Goal: Task Accomplishment & Management: Manage account settings

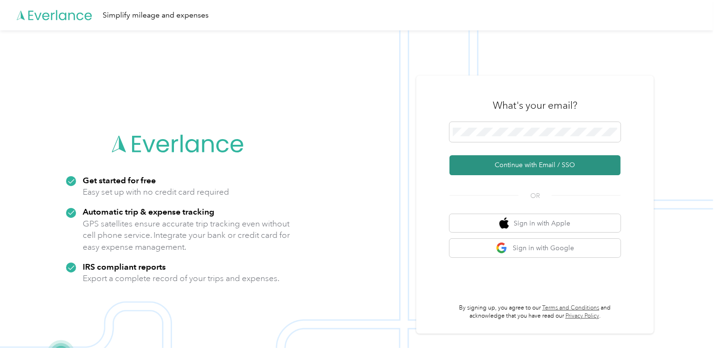
click at [538, 163] on button "Continue with Email / SSO" at bounding box center [535, 165] width 171 height 20
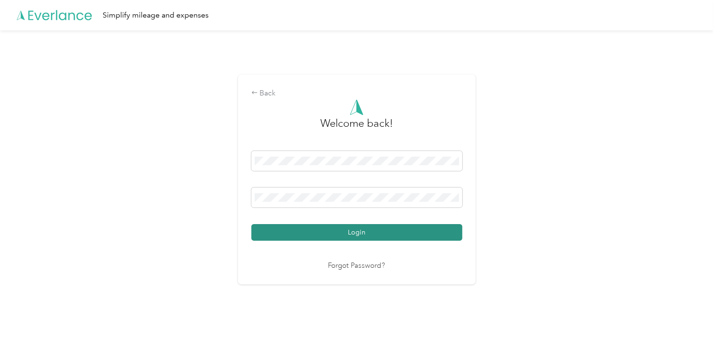
click at [375, 229] on button "Login" at bounding box center [356, 232] width 211 height 17
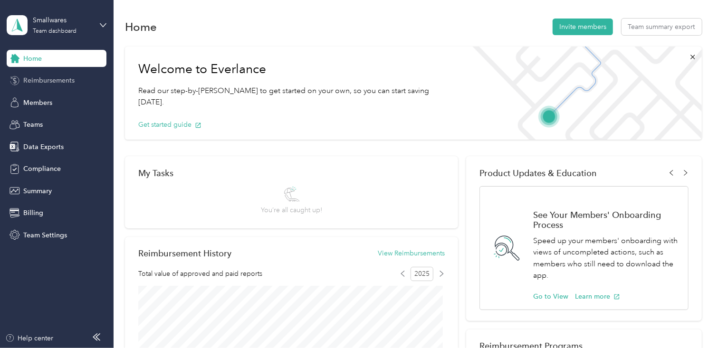
click at [61, 79] on span "Reimbursements" at bounding box center [48, 81] width 51 height 10
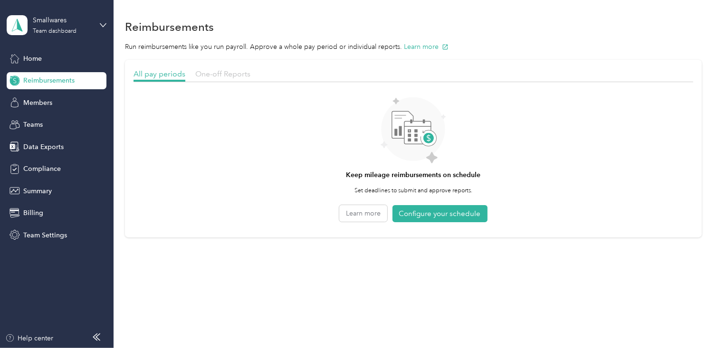
click at [221, 71] on span "One-off Reports" at bounding box center [222, 73] width 55 height 9
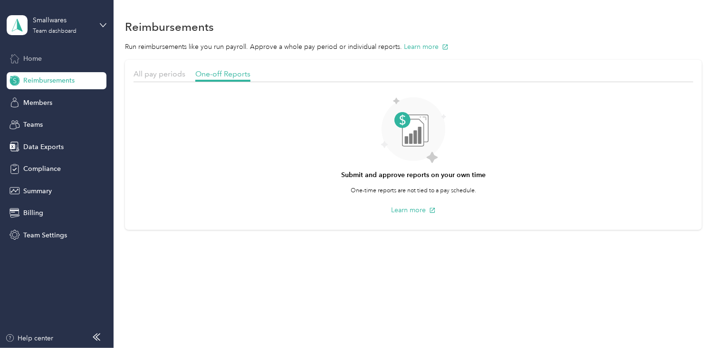
click at [36, 58] on span "Home" at bounding box center [32, 59] width 19 height 10
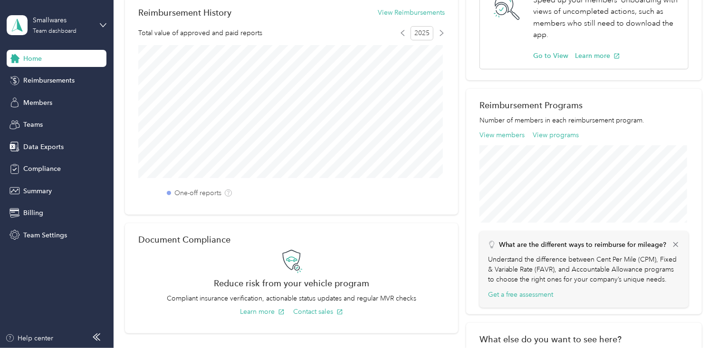
scroll to position [246, 0]
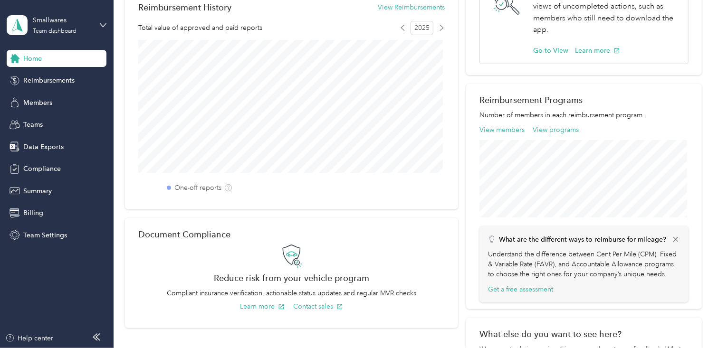
click at [197, 188] on label "One-off reports" at bounding box center [197, 188] width 47 height 10
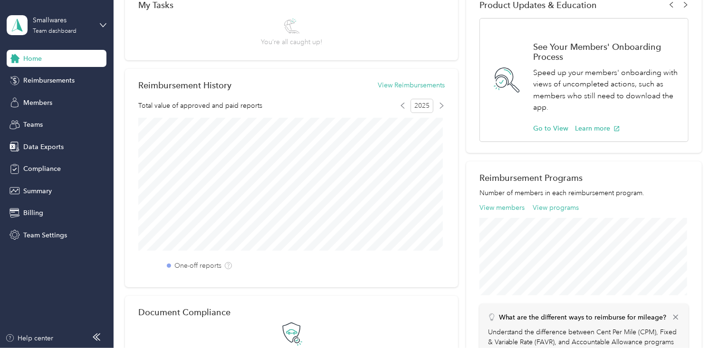
scroll to position [172, 0]
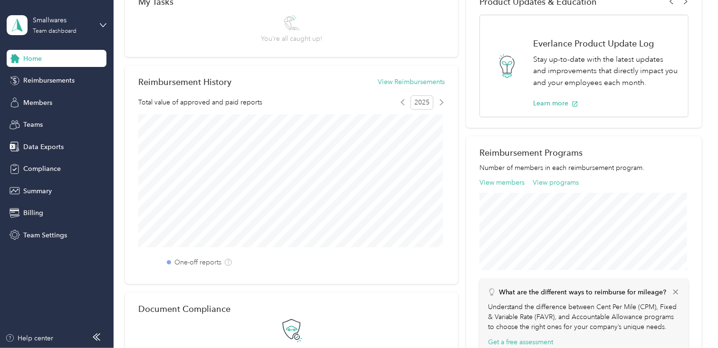
click at [181, 262] on label "One-off reports" at bounding box center [197, 263] width 47 height 10
click at [61, 80] on span "Reimbursements" at bounding box center [48, 81] width 51 height 10
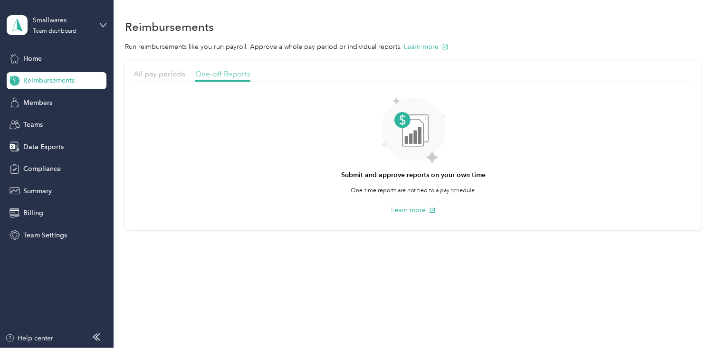
click at [215, 76] on span "One-off Reports" at bounding box center [222, 73] width 55 height 9
click at [411, 126] on icon at bounding box center [413, 132] width 21 height 27
click at [38, 62] on span "Home" at bounding box center [32, 59] width 19 height 10
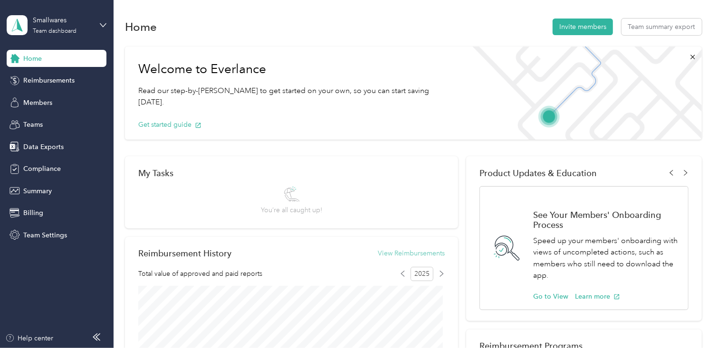
click at [419, 253] on button "View Reimbursements" at bounding box center [411, 254] width 67 height 10
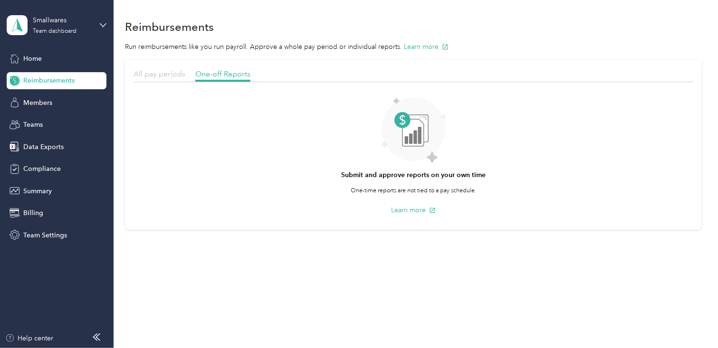
click at [167, 73] on span "All pay periods" at bounding box center [160, 73] width 52 height 9
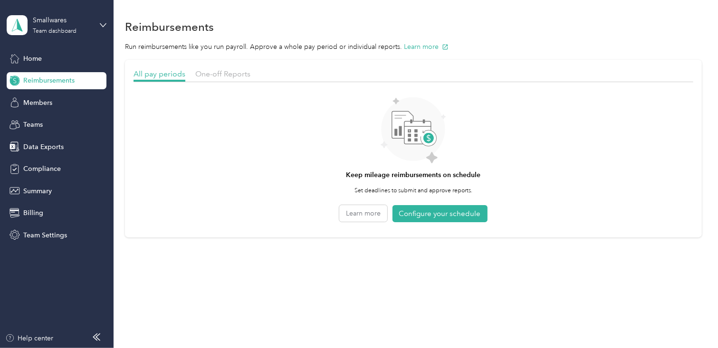
click at [273, 134] on div "Keep mileage reimbursements on schedule Set deadlines to submit and approve rep…" at bounding box center [414, 158] width 560 height 142
click at [104, 20] on div "Smallwares Team dashboard" at bounding box center [57, 25] width 100 height 33
click at [234, 140] on div "Keep mileage reimbursements on schedule Set deadlines to submit and approve rep…" at bounding box center [414, 158] width 560 height 142
click at [38, 102] on span "Members" at bounding box center [37, 103] width 29 height 10
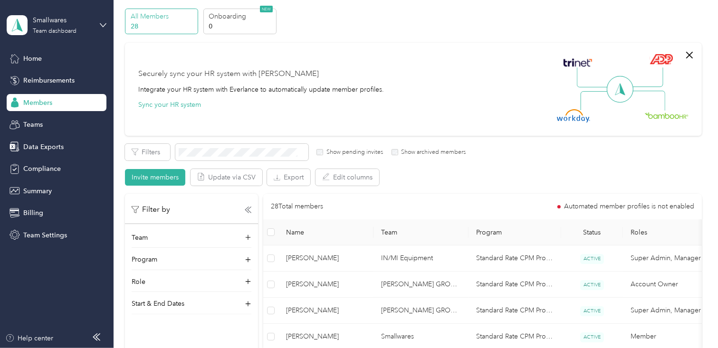
scroll to position [19, 0]
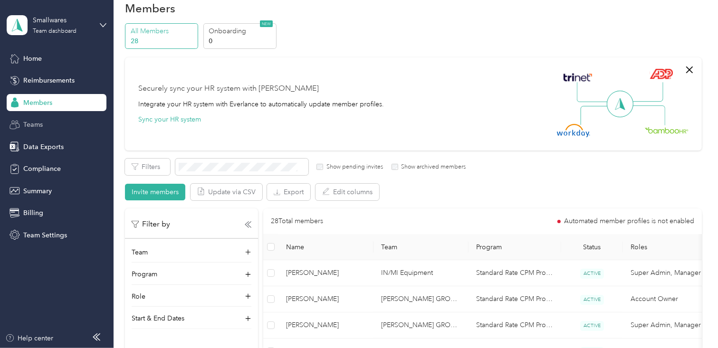
click at [41, 124] on span "Teams" at bounding box center [32, 125] width 19 height 10
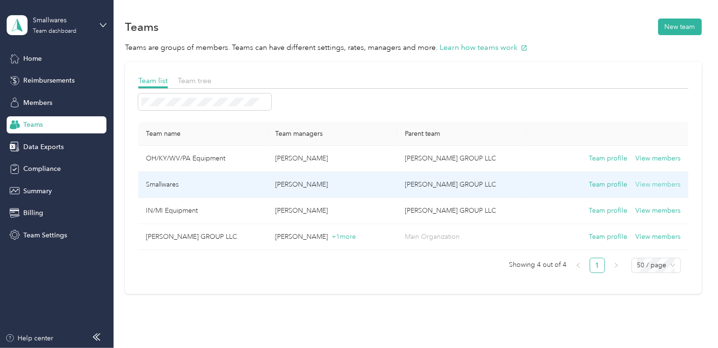
click at [656, 189] on button "View members" at bounding box center [658, 185] width 45 height 10
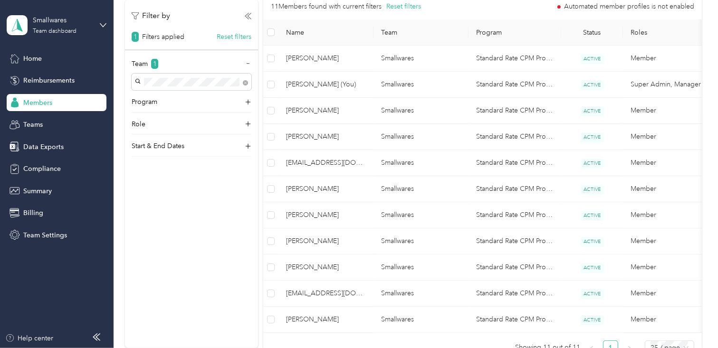
scroll to position [230, 0]
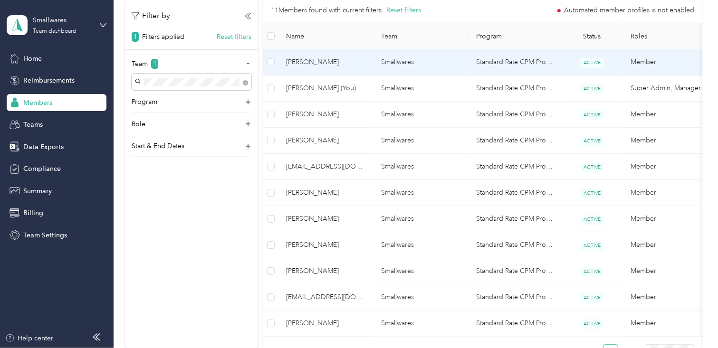
click at [308, 64] on span "[PERSON_NAME]" at bounding box center [326, 62] width 80 height 10
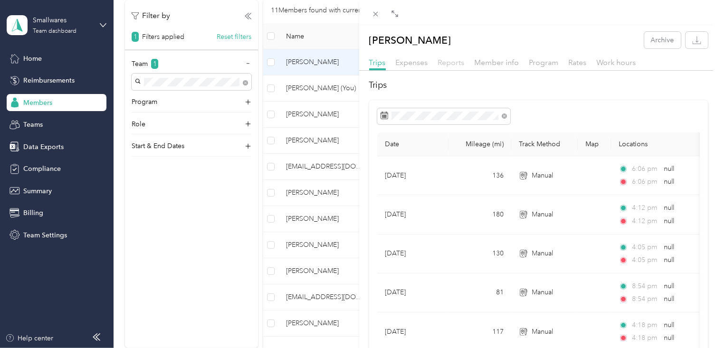
click at [455, 65] on span "Reports" at bounding box center [451, 62] width 27 height 9
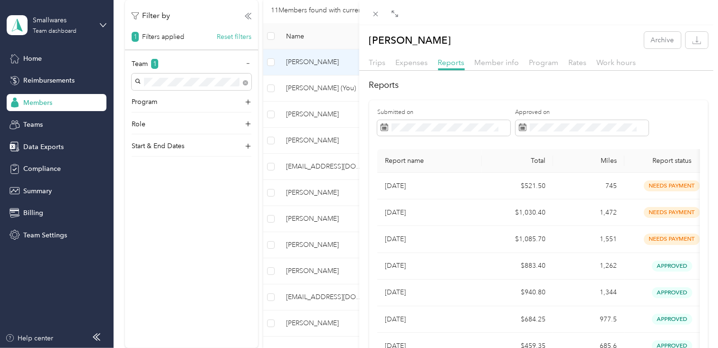
click at [302, 113] on div "[PERSON_NAME] Archive Trips Expenses Reports Member info Program Rates Work hou…" at bounding box center [359, 174] width 718 height 348
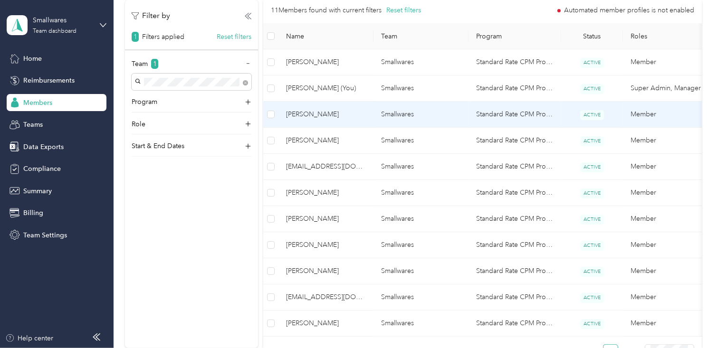
click at [302, 113] on span "[PERSON_NAME]" at bounding box center [326, 114] width 80 height 10
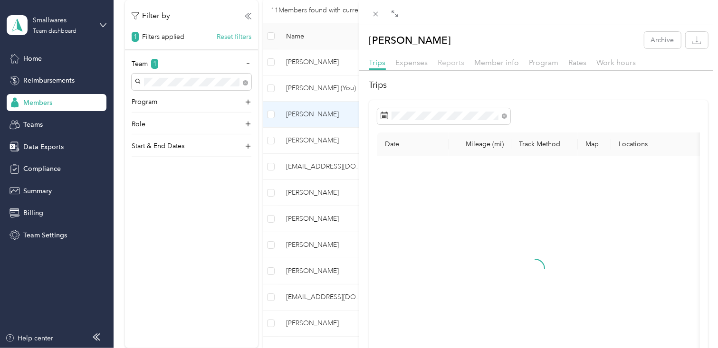
click at [455, 62] on span "Reports" at bounding box center [451, 62] width 27 height 9
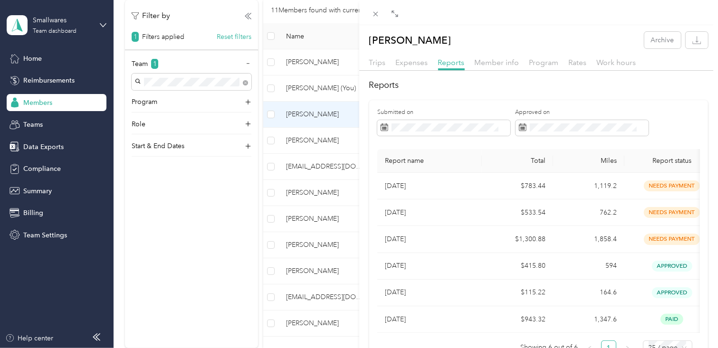
click at [313, 138] on div "[PERSON_NAME] Archive Trips Expenses Reports Member info Program Rates Work hou…" at bounding box center [359, 174] width 718 height 348
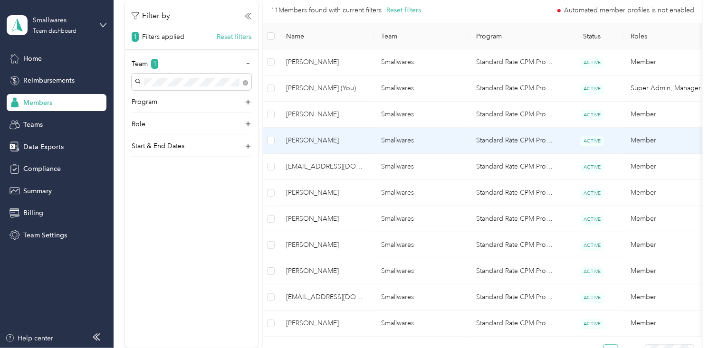
click at [313, 138] on span "[PERSON_NAME]" at bounding box center [326, 140] width 80 height 10
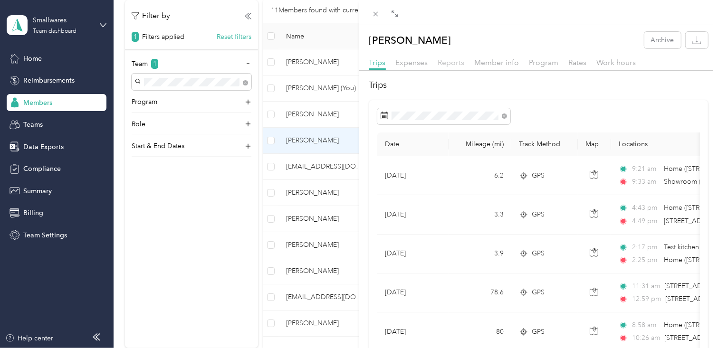
click at [445, 61] on span "Reports" at bounding box center [451, 62] width 27 height 9
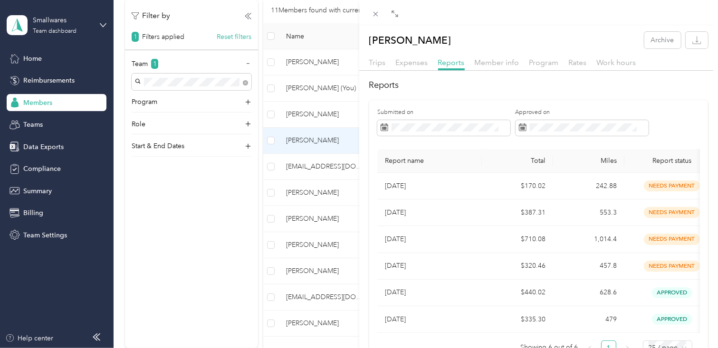
click at [319, 166] on div "[PERSON_NAME] Archive Trips Expenses Reports Member info Program Rates Work hou…" at bounding box center [359, 174] width 718 height 348
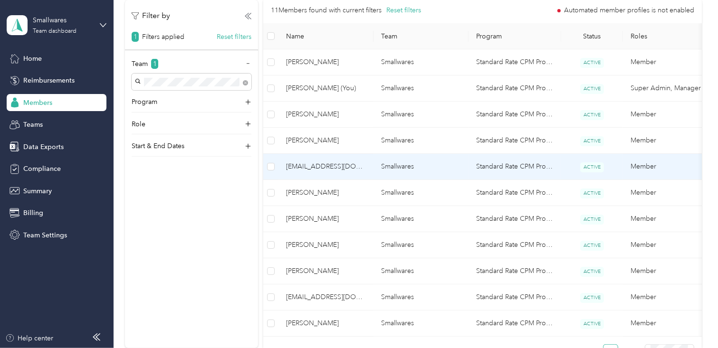
click at [320, 166] on span "[EMAIL_ADDRESS][DOMAIN_NAME]" at bounding box center [326, 167] width 80 height 10
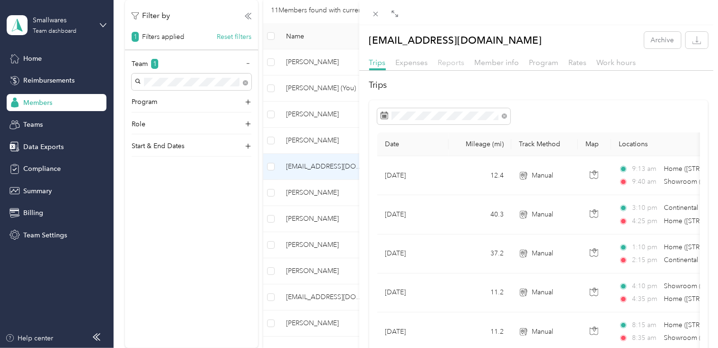
click at [456, 65] on span "Reports" at bounding box center [451, 62] width 27 height 9
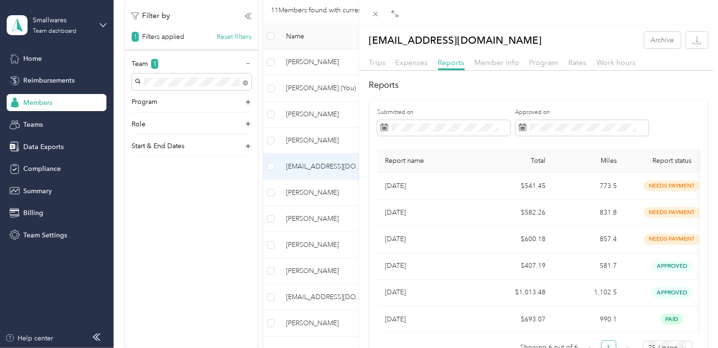
click at [305, 193] on div "[EMAIL_ADDRESS][DOMAIN_NAME] Archive Trips Expenses Reports Member info Program…" at bounding box center [359, 174] width 718 height 348
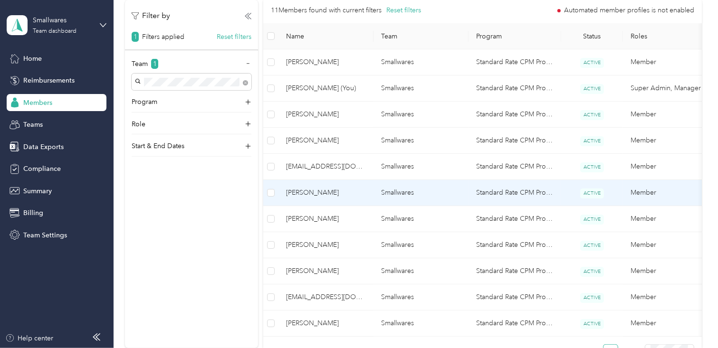
click at [305, 193] on span "[PERSON_NAME]" at bounding box center [326, 193] width 80 height 10
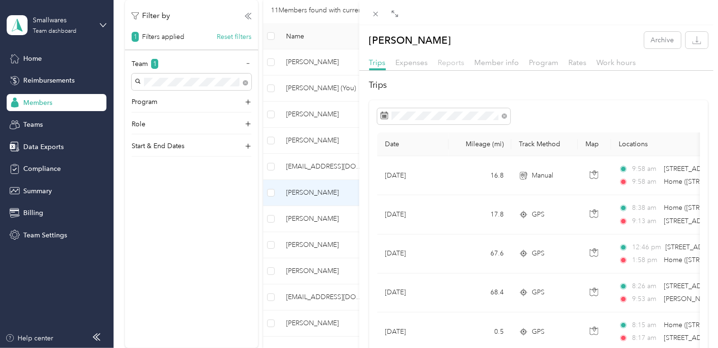
click at [453, 64] on span "Reports" at bounding box center [451, 62] width 27 height 9
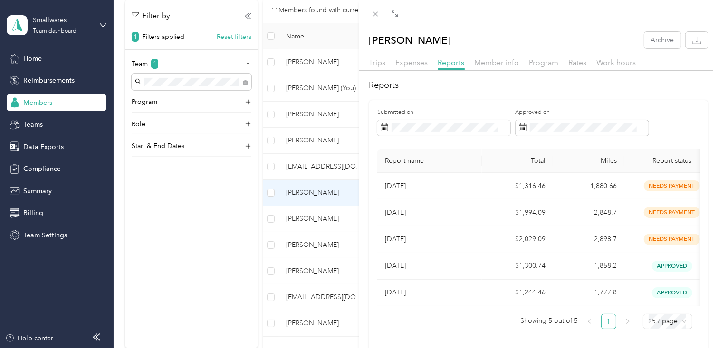
click at [308, 218] on div "[PERSON_NAME] Archive Trips Expenses Reports Member info Program Rates Work hou…" at bounding box center [359, 174] width 718 height 348
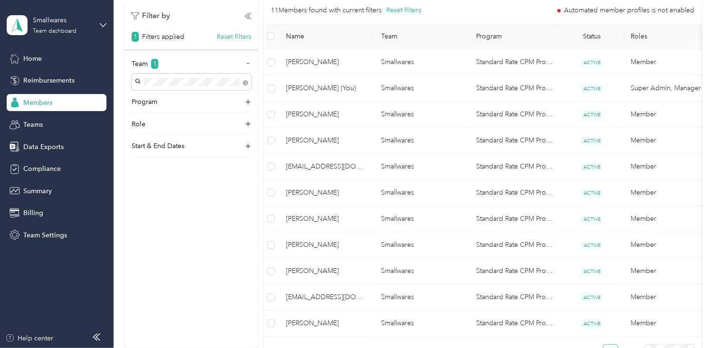
click at [308, 348] on div "Drag to resize Click to close [PERSON_NAME] Archive Trips Expenses Reports Memb…" at bounding box center [356, 348] width 713 height 0
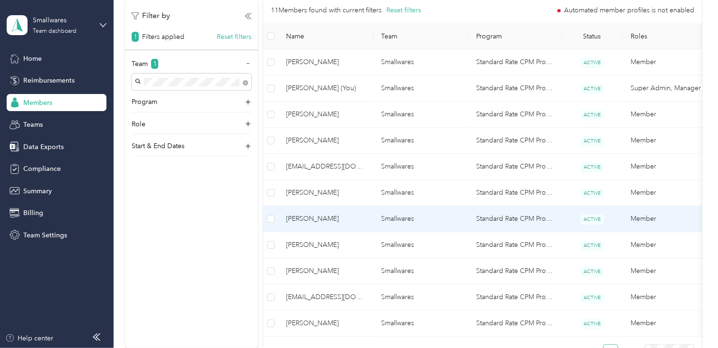
click at [308, 218] on span "[PERSON_NAME]" at bounding box center [326, 219] width 80 height 10
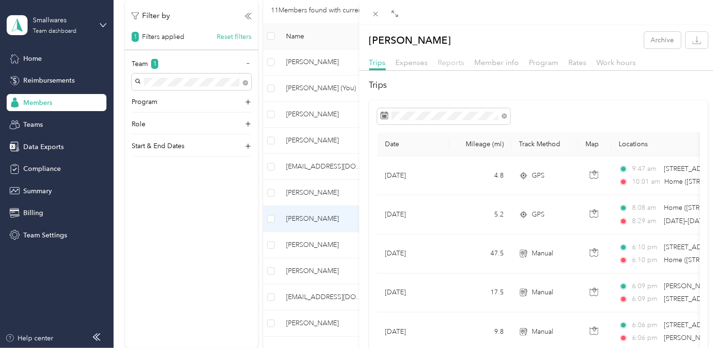
click at [452, 64] on span "Reports" at bounding box center [451, 62] width 27 height 9
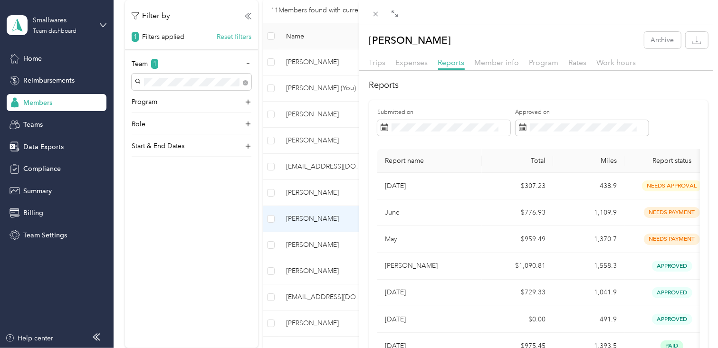
click at [310, 245] on div "[PERSON_NAME] Archive Trips Expenses Reports Member info Program Rates Work hou…" at bounding box center [359, 174] width 718 height 348
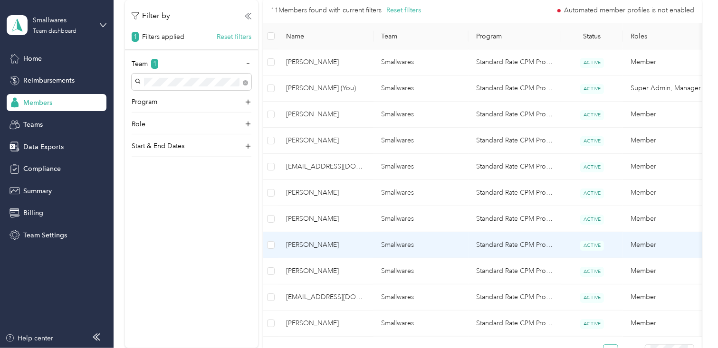
click at [310, 245] on span "[PERSON_NAME]" at bounding box center [326, 245] width 80 height 10
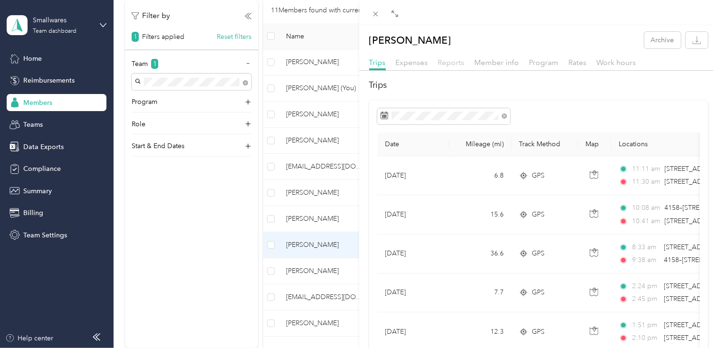
click at [456, 64] on span "Reports" at bounding box center [451, 62] width 27 height 9
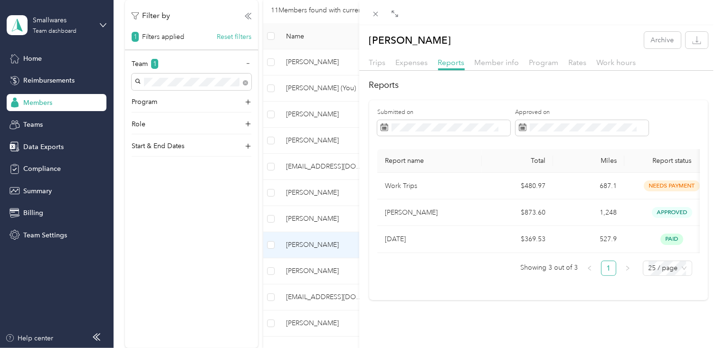
click at [314, 297] on div "[PERSON_NAME] Archive Trips Expenses Reports Member info Program Rates Work hou…" at bounding box center [359, 174] width 718 height 348
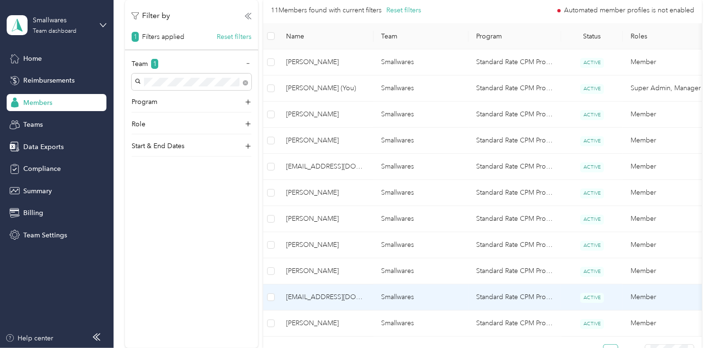
click at [314, 297] on span "[EMAIL_ADDRESS][DOMAIN_NAME]" at bounding box center [326, 297] width 80 height 10
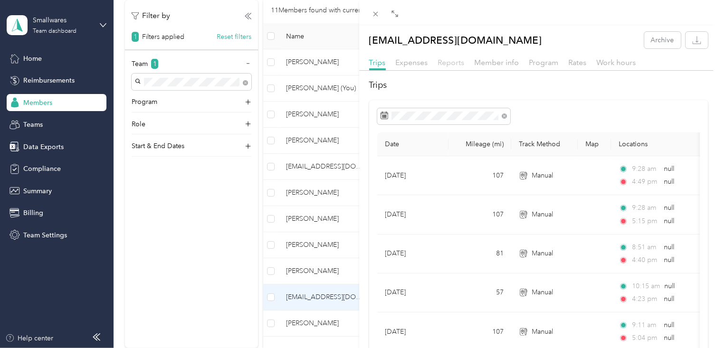
click at [456, 62] on span "Reports" at bounding box center [451, 62] width 27 height 9
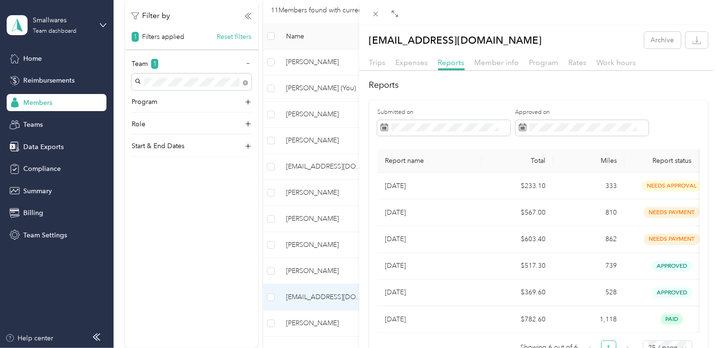
click at [314, 321] on div "[EMAIL_ADDRESS][DOMAIN_NAME] Archive Trips Expenses Reports Member info Program…" at bounding box center [359, 174] width 718 height 348
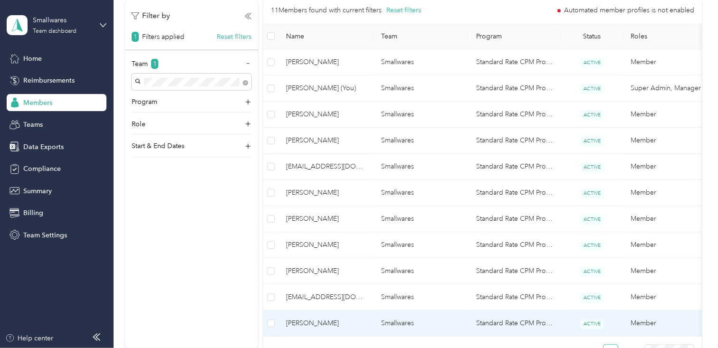
click at [305, 325] on span "[PERSON_NAME]" at bounding box center [326, 323] width 80 height 10
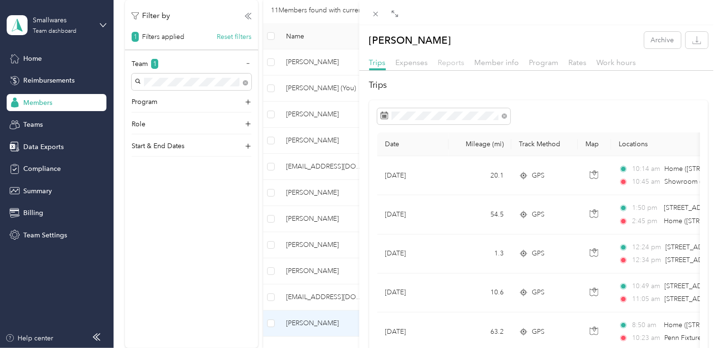
click at [454, 62] on span "Reports" at bounding box center [451, 62] width 27 height 9
